Goal: Obtain resource: Download file/media

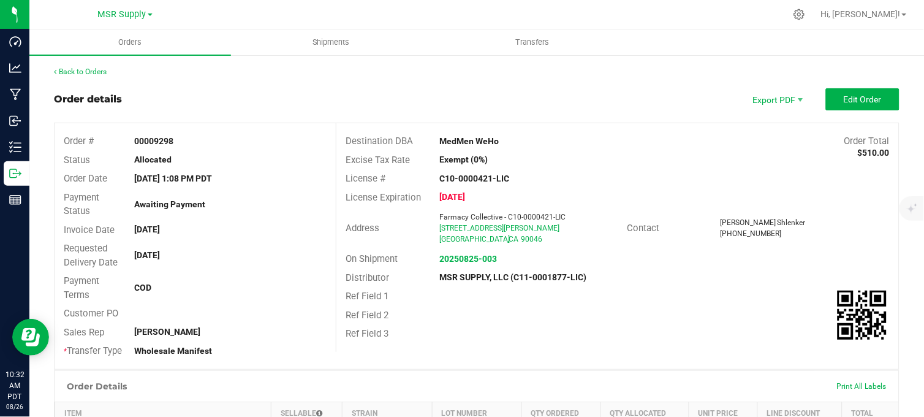
drag, startPoint x: 0, startPoint y: 0, endPoint x: 328, endPoint y: 72, distance: 335.7
click at [328, 72] on div "Back to Orders" at bounding box center [477, 71] width 846 height 11
click at [366, 86] on div "Back to Orders Order details Export PDF Edit Order Order # 00009298 Status Allo…" at bounding box center [477, 401] width 846 height 670
click at [276, 81] on div "Back to Orders Order details Export PDF Edit Order Order # 00009298 Status Allo…" at bounding box center [477, 401] width 846 height 670
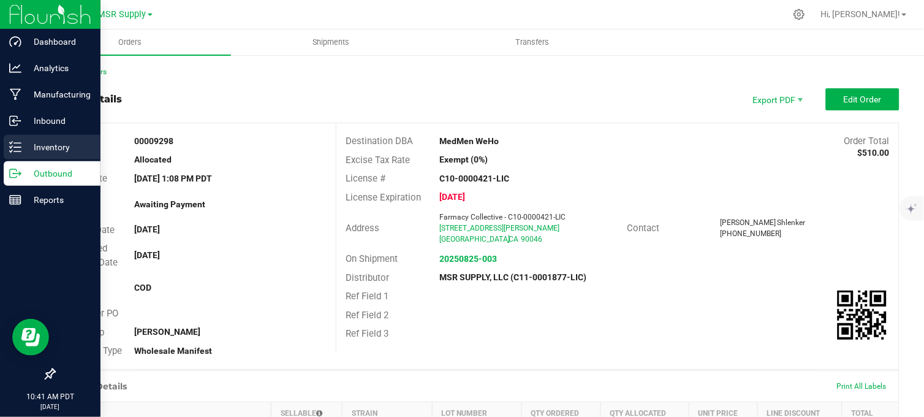
click at [27, 142] on p "Inventory" at bounding box center [58, 147] width 74 height 15
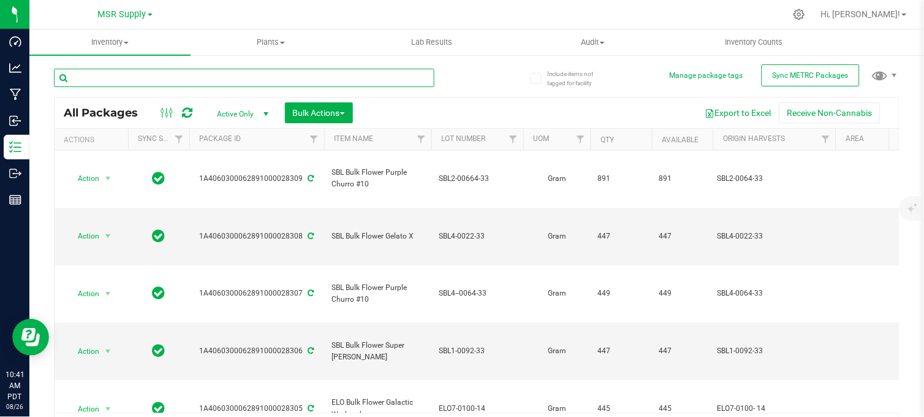
click at [233, 77] on input "text" at bounding box center [244, 78] width 381 height 18
type input "e"
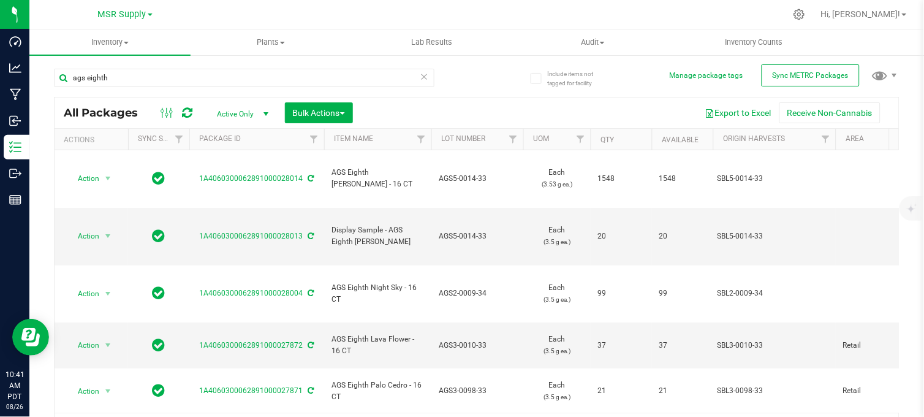
click at [677, 134] on th "Available" at bounding box center [682, 139] width 61 height 21
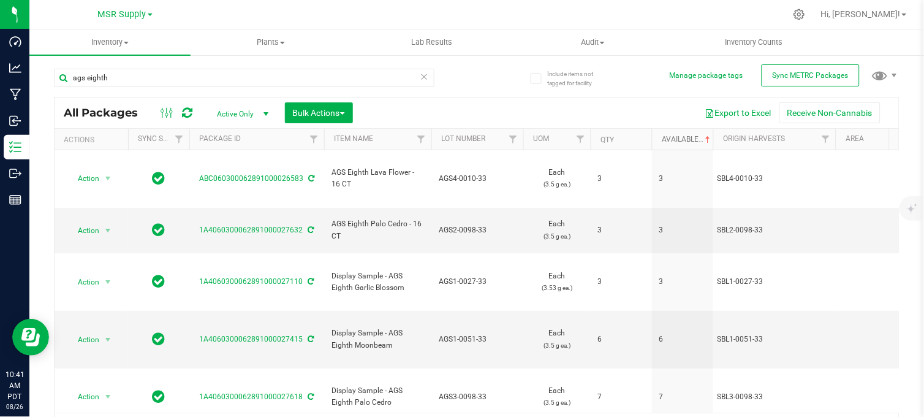
click at [678, 140] on link "Available" at bounding box center [687, 139] width 51 height 9
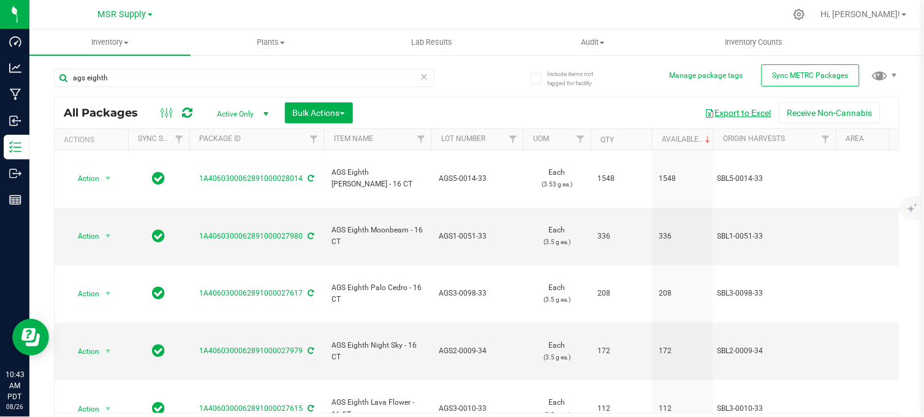
click at [715, 113] on button "Export to Excel" at bounding box center [738, 112] width 82 height 21
click at [720, 111] on button "Export to Excel" at bounding box center [738, 112] width 82 height 21
drag, startPoint x: 86, startPoint y: 78, endPoint x: 29, endPoint y: 82, distance: 57.1
click at [29, 82] on div "Include items not tagged for facility Manage package tags Sync METRC Packages a…" at bounding box center [476, 241] width 895 height 374
click at [735, 112] on button "Export to Excel" at bounding box center [738, 112] width 82 height 21
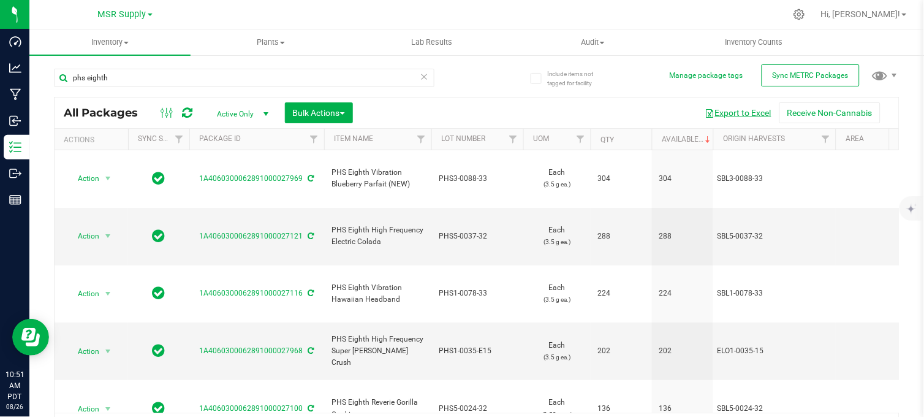
click at [731, 113] on button "Export to Excel" at bounding box center [738, 112] width 82 height 21
click at [732, 107] on button "Export to Excel" at bounding box center [738, 112] width 82 height 21
drag, startPoint x: 132, startPoint y: 78, endPoint x: 60, endPoint y: 88, distance: 73.0
click at [60, 88] on div "phs eighth" at bounding box center [244, 83] width 381 height 28
type input "1g"
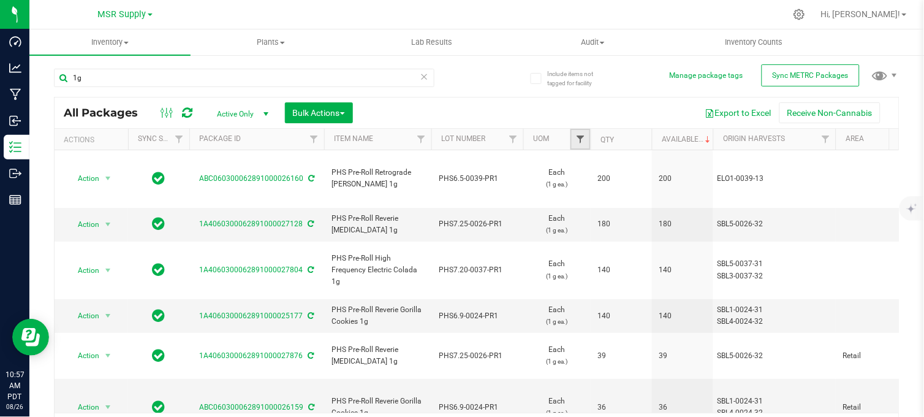
click at [579, 137] on span "Filter" at bounding box center [580, 139] width 10 height 10
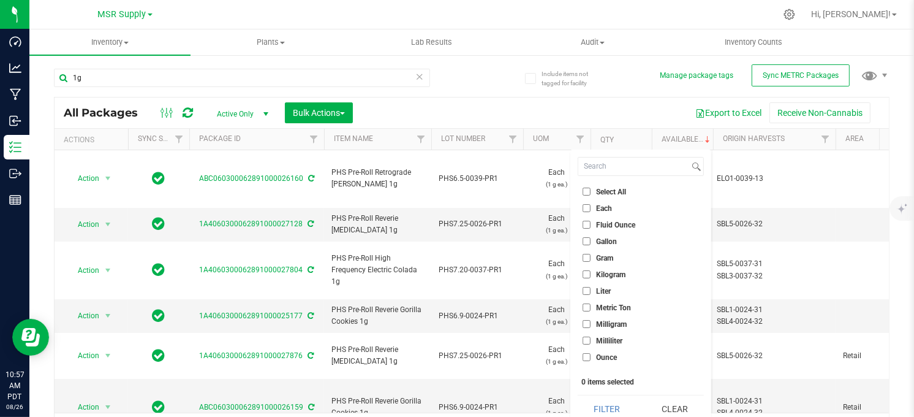
click at [585, 207] on input "Each" at bounding box center [587, 208] width 8 height 8
checkbox input "true"
click at [610, 408] on button "Filter" at bounding box center [607, 408] width 59 height 27
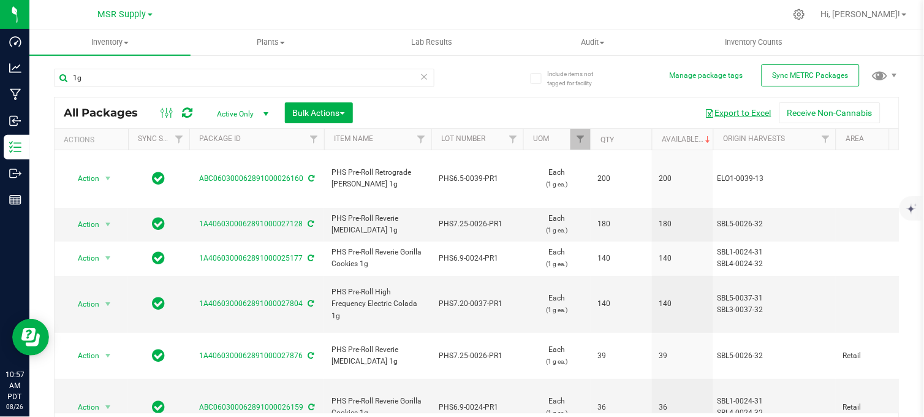
click at [727, 112] on button "Export to Excel" at bounding box center [738, 112] width 82 height 21
drag, startPoint x: 107, startPoint y: 78, endPoint x: 47, endPoint y: 78, distance: 59.4
click at [47, 78] on div "Include items not tagged for facility Manage package tags Sync METRC Packages 1…" at bounding box center [476, 241] width 895 height 374
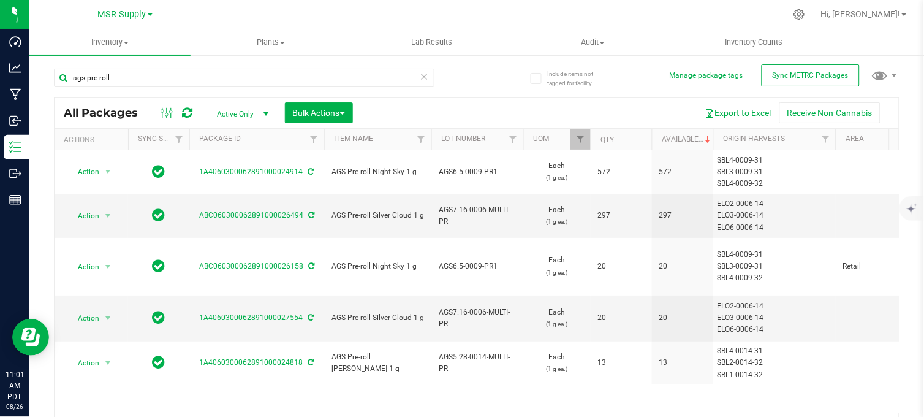
click at [489, 75] on div "ags pre-roll All Packages Active Only Active Only Lab Samples Locked All Extern…" at bounding box center [477, 249] width 846 height 385
click at [724, 112] on button "Export to Excel" at bounding box center [738, 112] width 82 height 21
click at [137, 61] on div "ags pre-roll" at bounding box center [265, 77] width 423 height 39
drag, startPoint x: 136, startPoint y: 75, endPoint x: 61, endPoint y: 78, distance: 74.8
click at [61, 78] on input "ags pre-roll" at bounding box center [244, 78] width 381 height 18
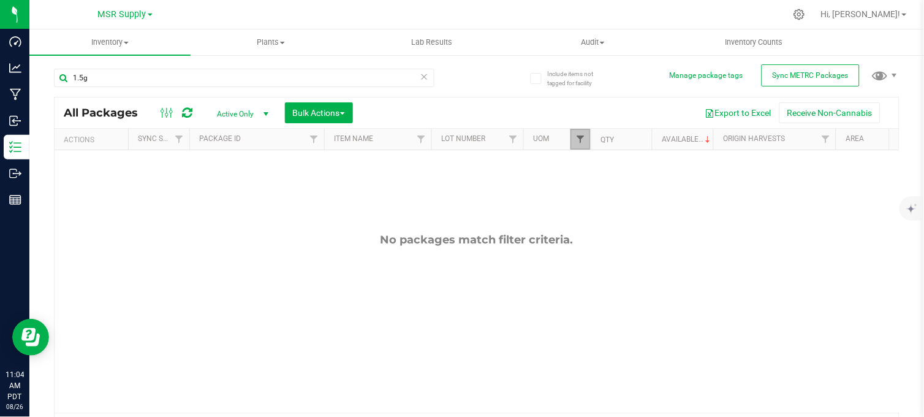
click at [577, 140] on span "Filter" at bounding box center [580, 139] width 10 height 10
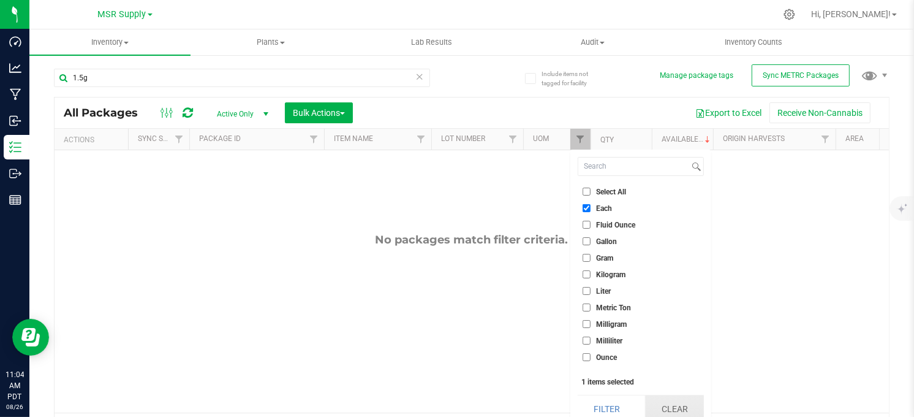
click at [679, 403] on button "Clear" at bounding box center [674, 408] width 59 height 27
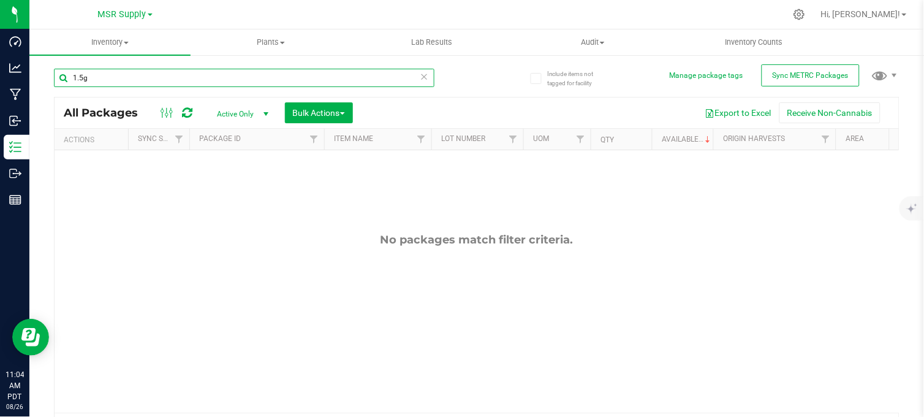
click at [139, 74] on input "1.5g" at bounding box center [244, 78] width 381 height 18
type input "1.5"
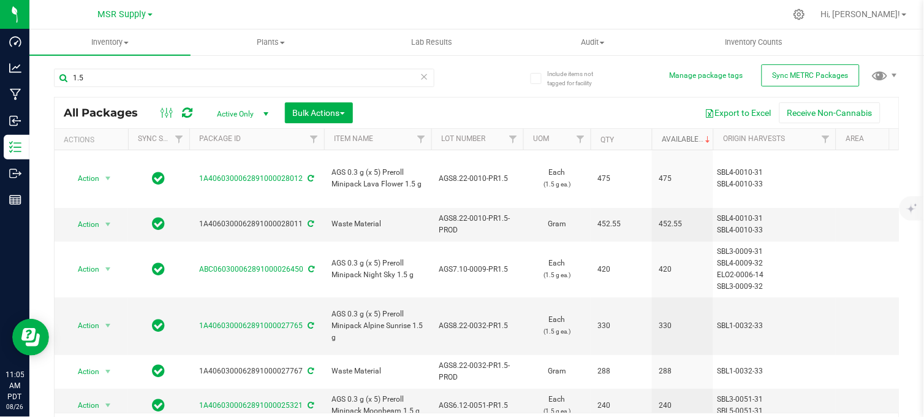
click at [681, 137] on link "Available" at bounding box center [687, 139] width 51 height 9
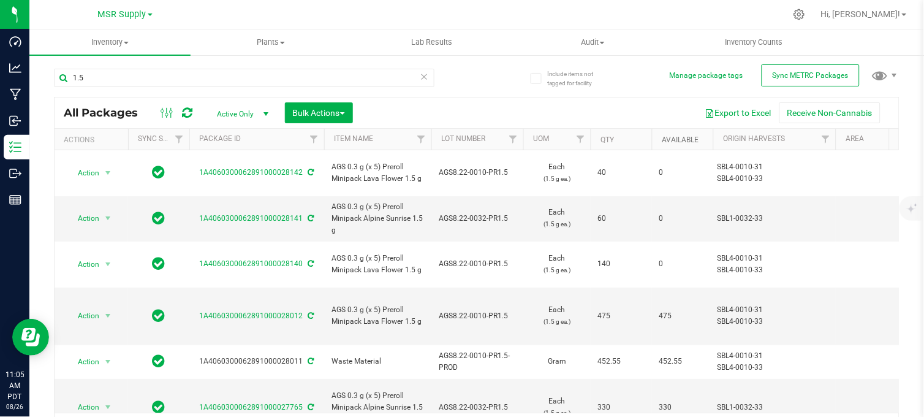
click at [681, 137] on link "Available" at bounding box center [680, 139] width 37 height 9
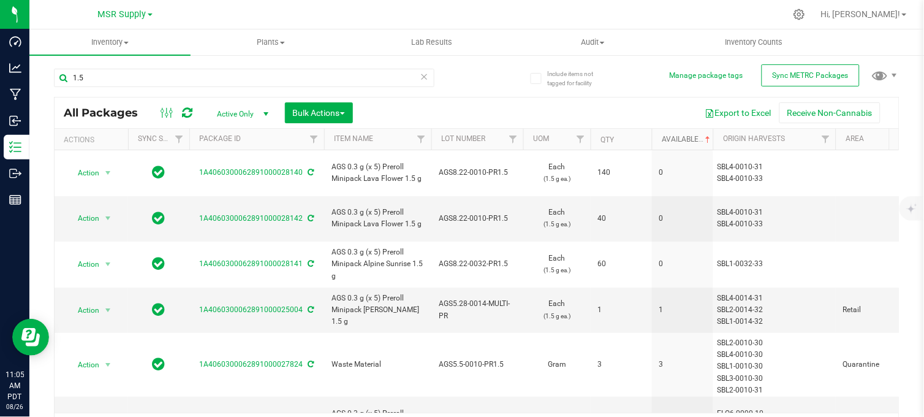
click at [681, 135] on link "Available" at bounding box center [687, 139] width 51 height 9
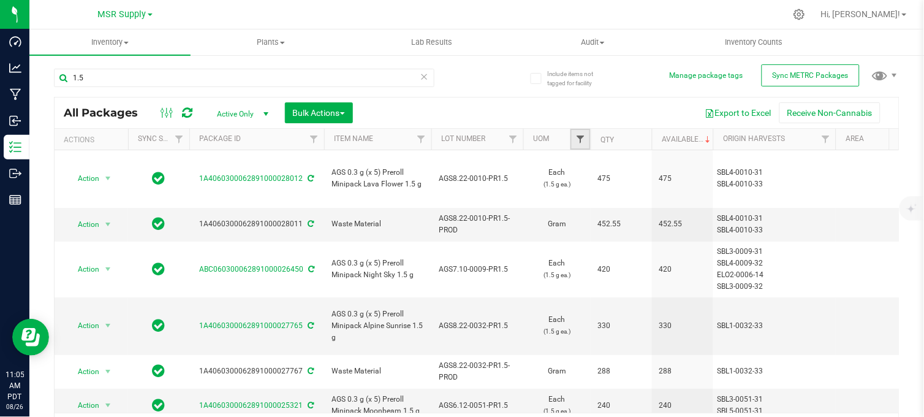
click at [584, 138] on span "Filter" at bounding box center [580, 139] width 10 height 10
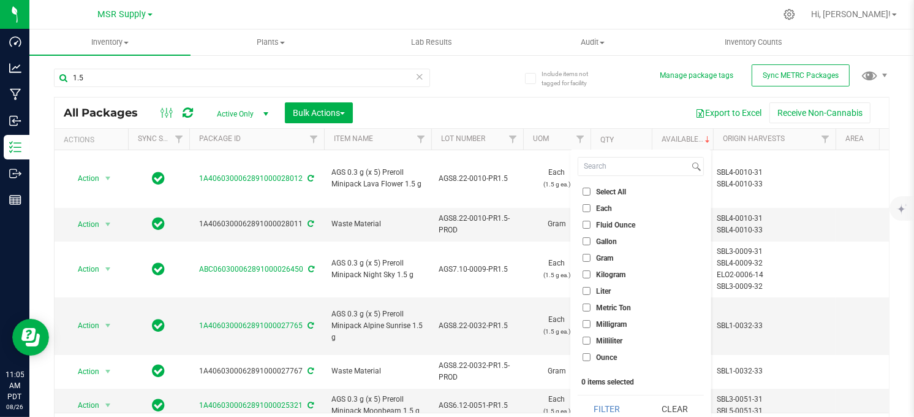
click at [584, 207] on input "Each" at bounding box center [587, 208] width 8 height 8
checkbox input "true"
click at [612, 408] on button "Filter" at bounding box center [607, 408] width 59 height 27
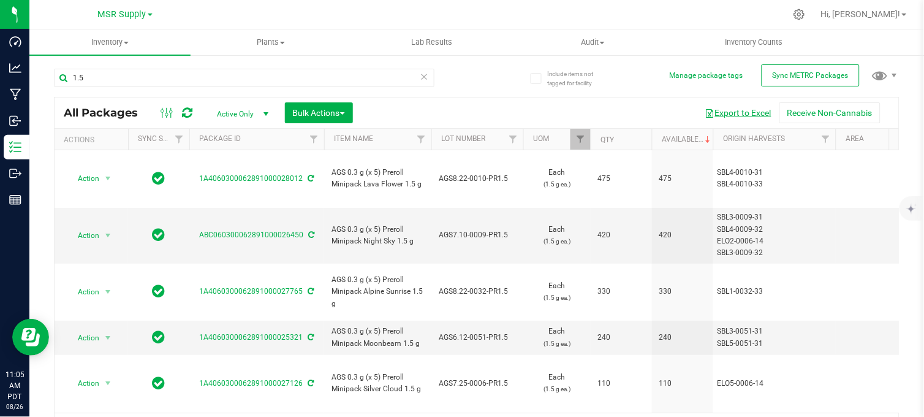
click at [719, 115] on button "Export to Excel" at bounding box center [738, 112] width 82 height 21
click at [465, 80] on div "1.5" at bounding box center [265, 77] width 423 height 39
click at [216, 20] on div "MSR Supply MSR Supply Nabis" at bounding box center [128, 14] width 184 height 24
click at [466, 82] on div "1.5" at bounding box center [265, 77] width 423 height 39
drag, startPoint x: 97, startPoint y: 76, endPoint x: 70, endPoint y: 83, distance: 27.9
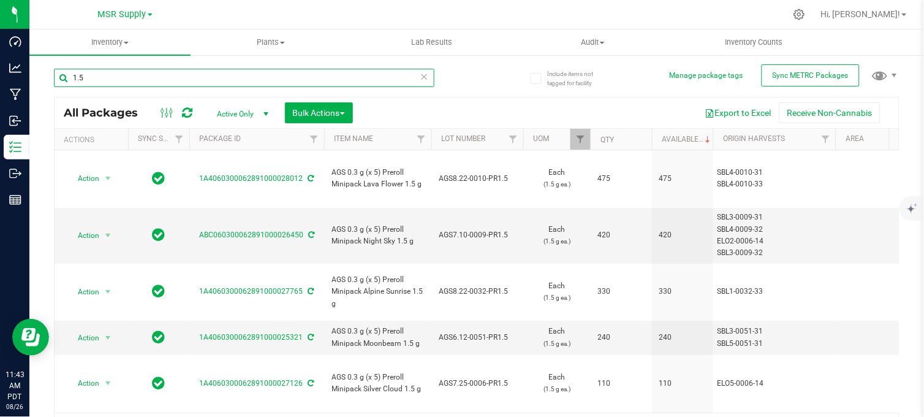
click at [70, 83] on input "1.5" at bounding box center [244, 78] width 381 height 18
type input "phs happy mediums"
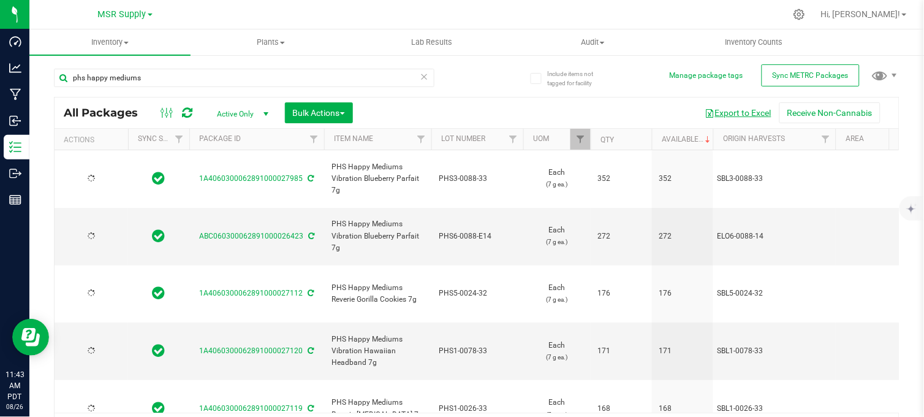
click at [730, 111] on button "Export to Excel" at bounding box center [738, 112] width 82 height 21
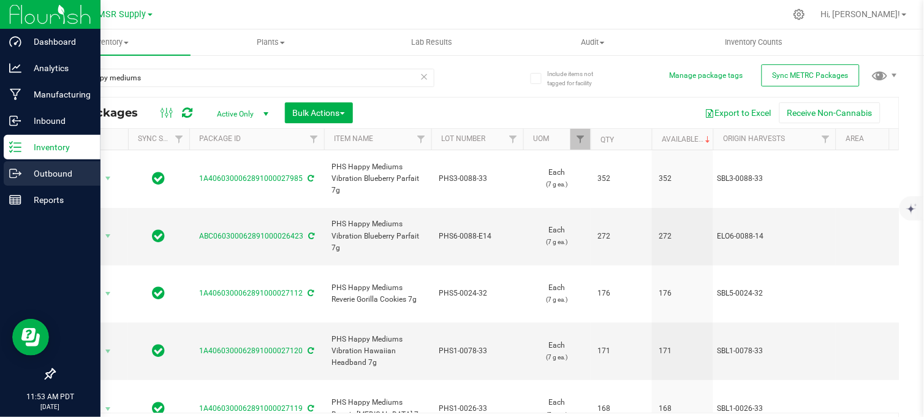
click at [10, 173] on icon at bounding box center [13, 173] width 7 height 9
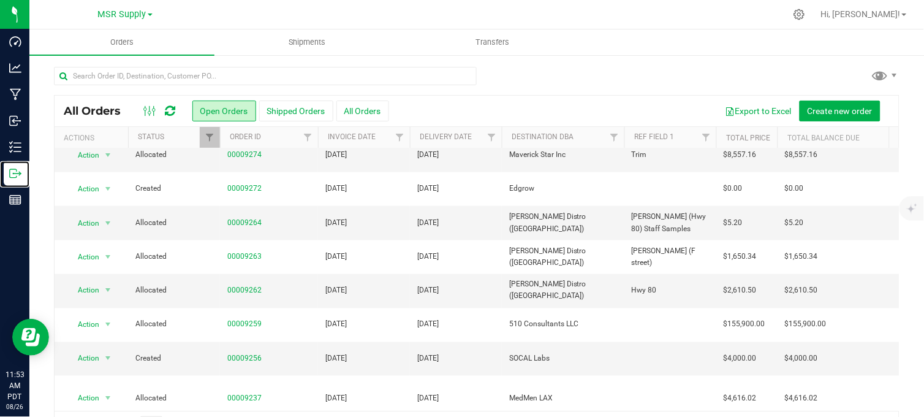
scroll to position [427, 0]
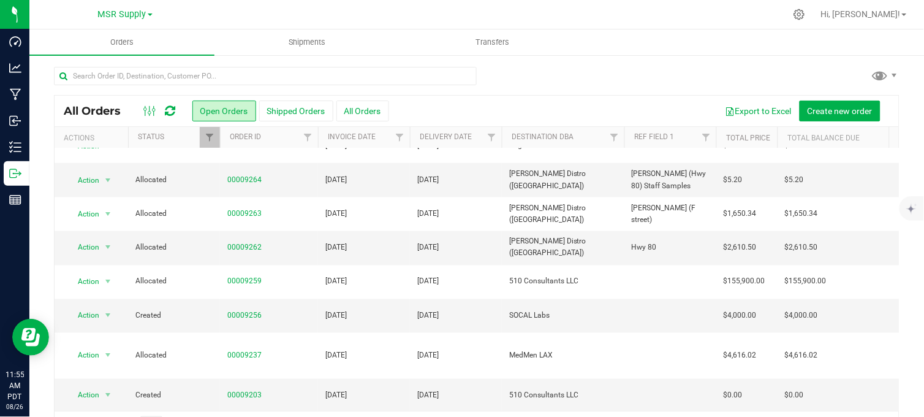
click at [586, 82] on div at bounding box center [477, 81] width 846 height 28
